Goal: Information Seeking & Learning: Compare options

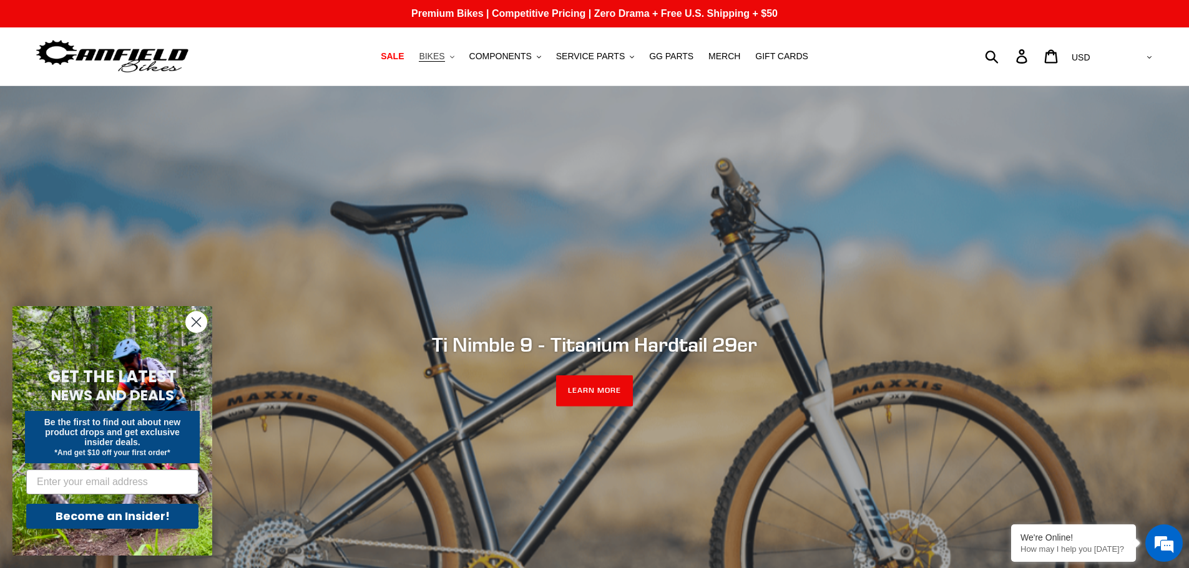
click at [457, 61] on button "BIKES .cls-1{fill:#231f20}" at bounding box center [435, 56] width 47 height 17
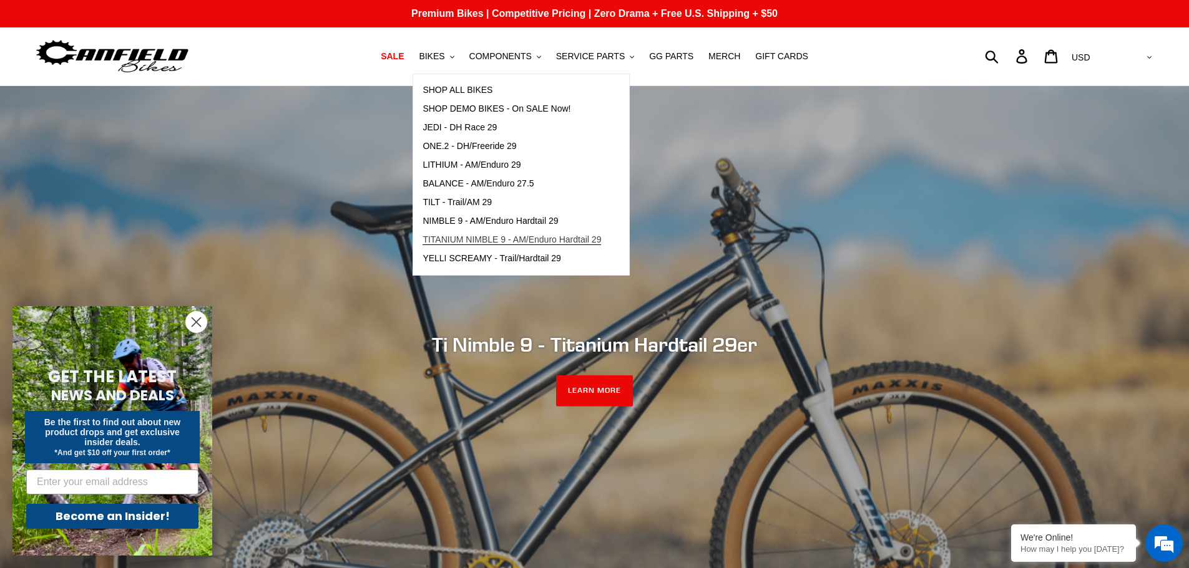
click at [455, 240] on span "TITANIUM NIMBLE 9 - AM/Enduro Hardtail 29" at bounding box center [511, 240] width 178 height 11
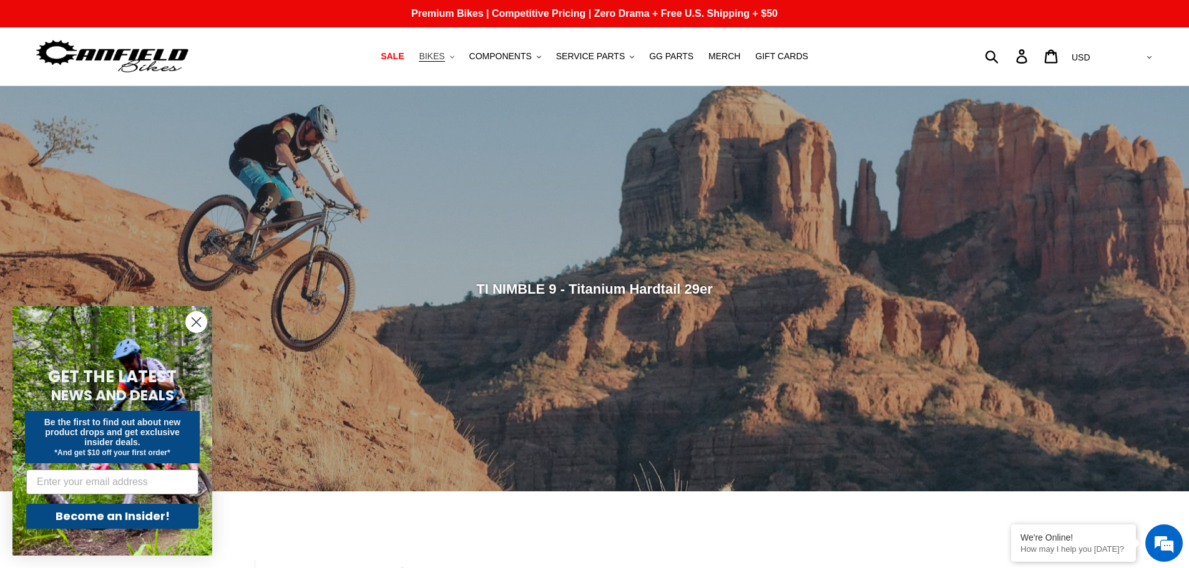
click at [457, 56] on button "BIKES .cls-1{fill:#231f20}" at bounding box center [435, 56] width 47 height 17
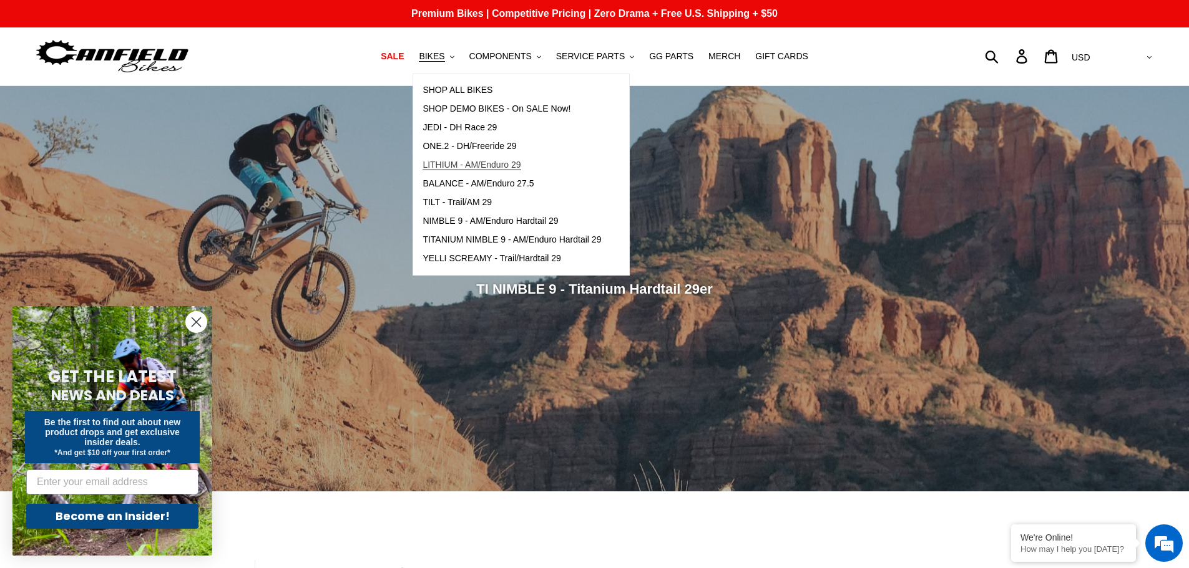
click at [452, 165] on span "LITHIUM - AM/Enduro 29" at bounding box center [471, 165] width 98 height 11
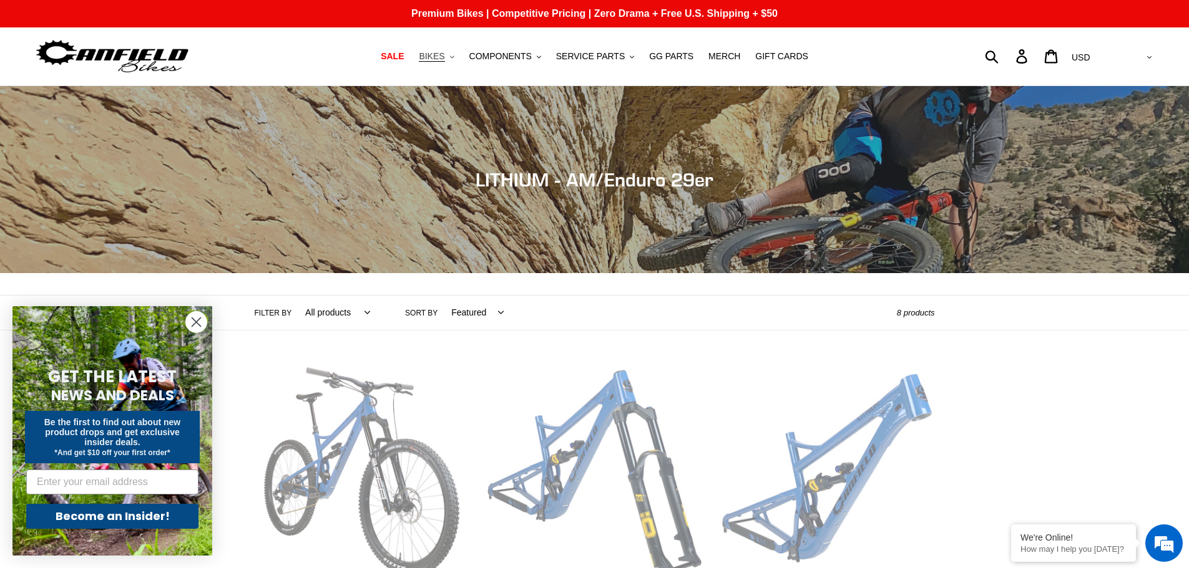
click at [460, 52] on button "BIKES .cls-1{fill:#231f20}" at bounding box center [435, 56] width 47 height 17
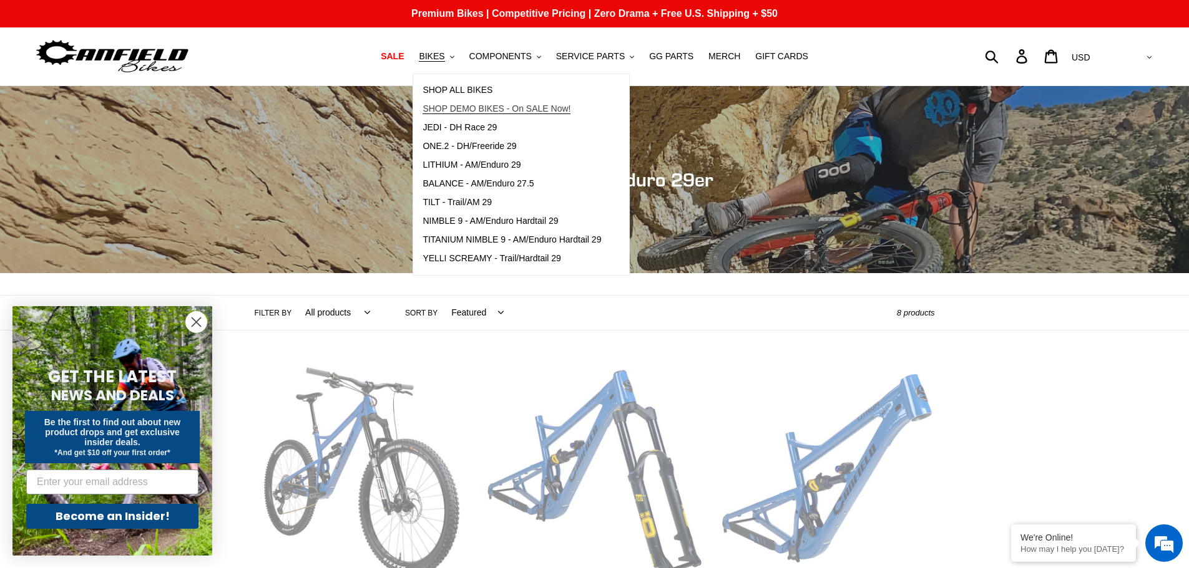
click at [457, 110] on span "SHOP DEMO BIKES - On SALE Now!" at bounding box center [496, 109] width 148 height 11
